Goal: Information Seeking & Learning: Learn about a topic

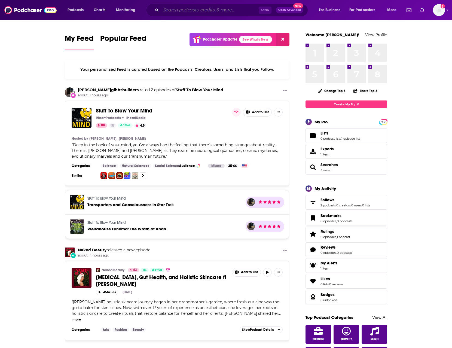
click at [199, 12] on input "Search podcasts, credits, & more..." at bounding box center [210, 10] width 98 height 9
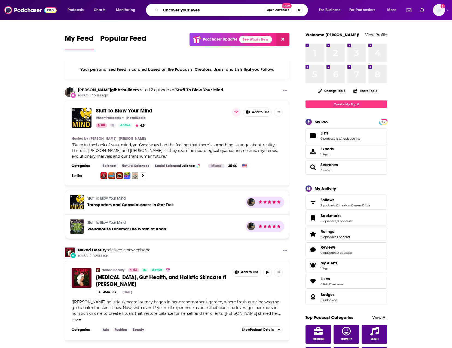
type input "uncover your eyes"
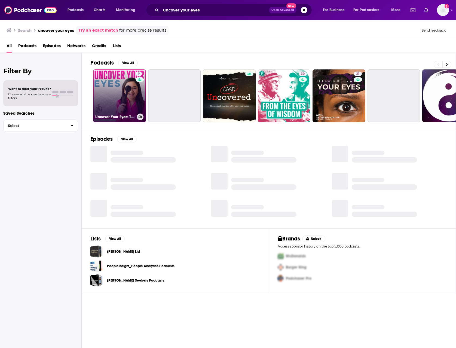
click at [110, 97] on link "9 Uncover Your Eyes: The Truth About Health And Wellness" at bounding box center [119, 95] width 53 height 53
